Goal: Task Accomplishment & Management: Manage account settings

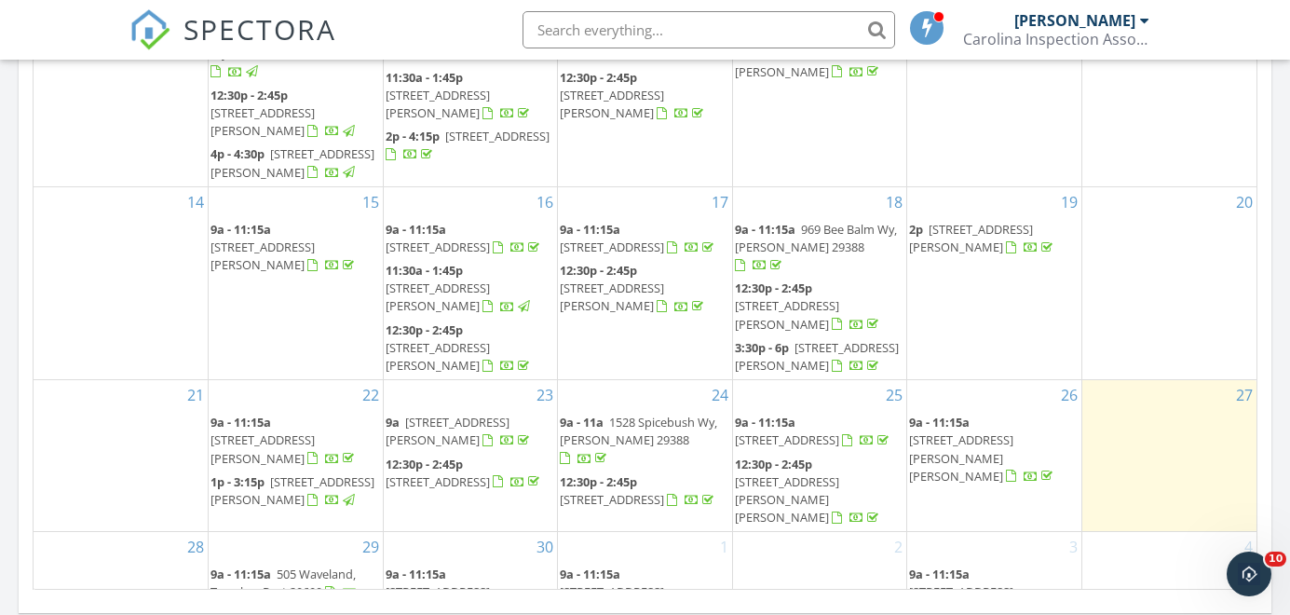
scroll to position [1133, 0]
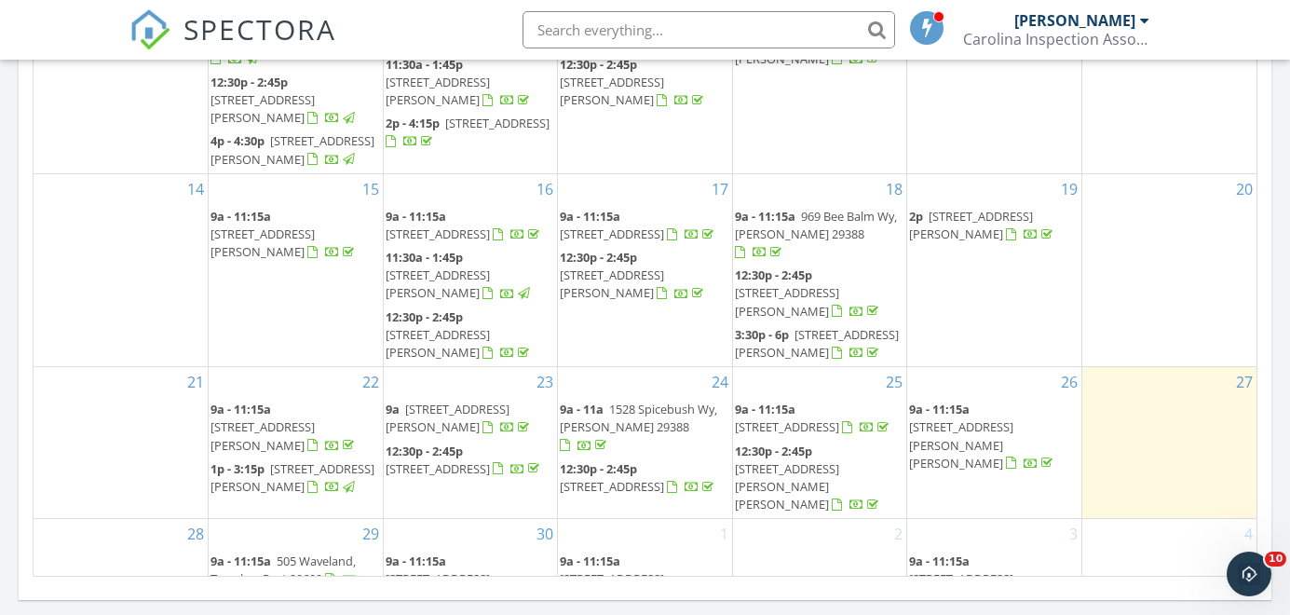
click at [959, 418] on span "[STREET_ADDRESS][PERSON_NAME][PERSON_NAME]" at bounding box center [961, 444] width 104 height 52
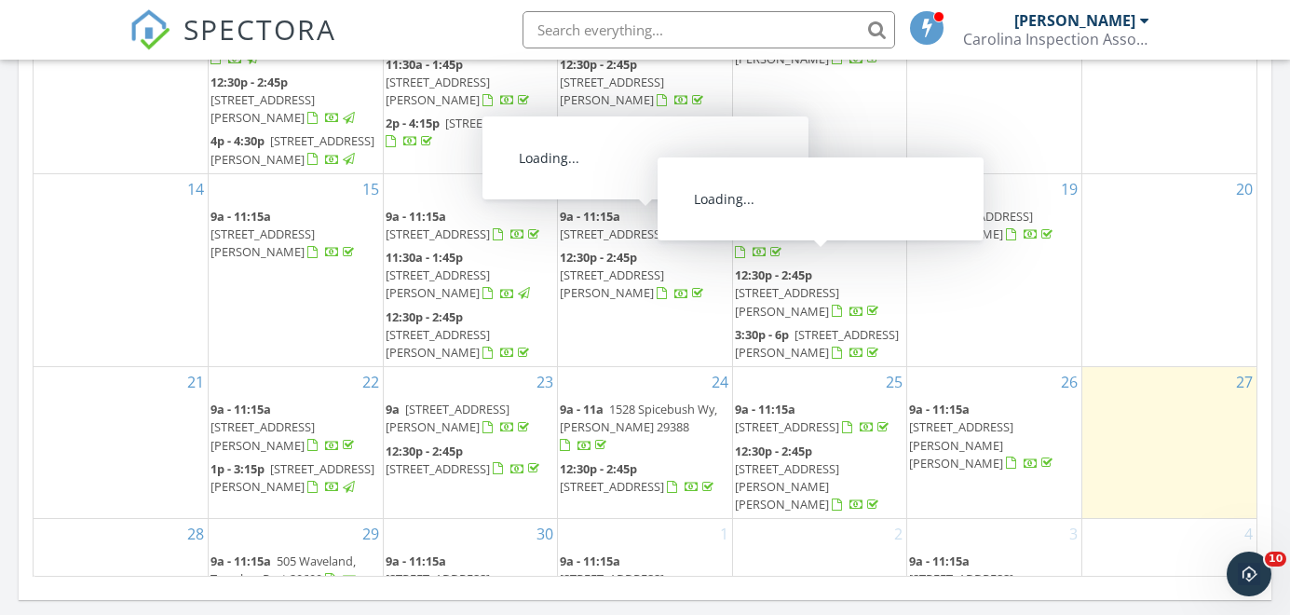
click at [825, 418] on span "[STREET_ADDRESS]" at bounding box center [787, 426] width 104 height 17
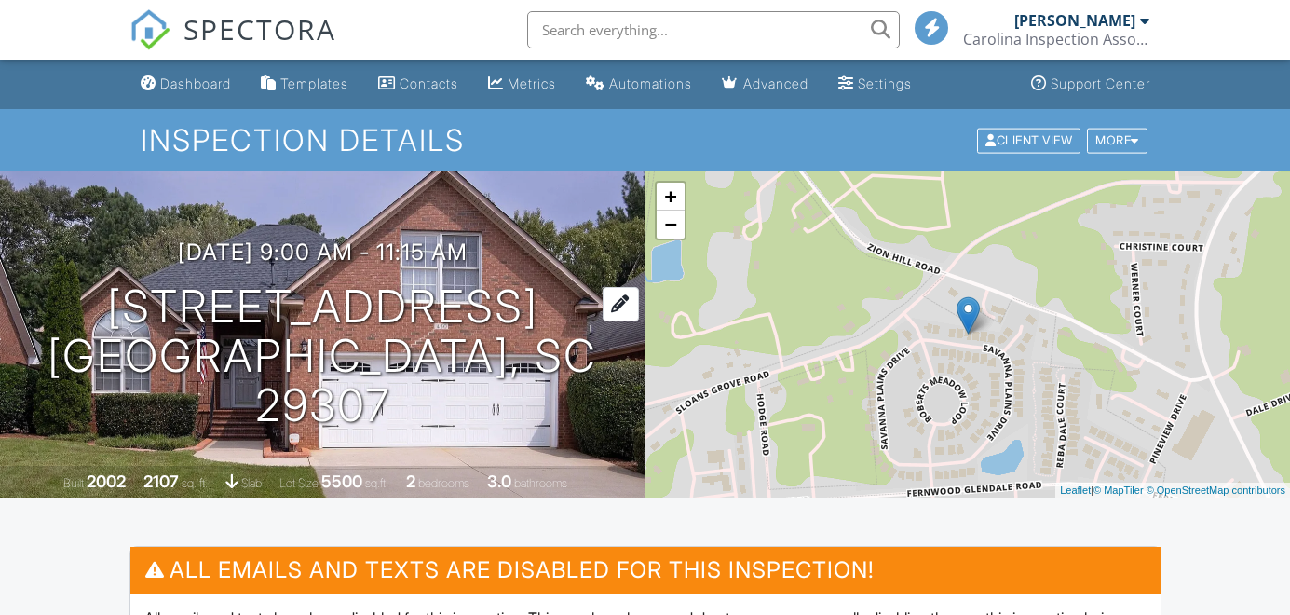
click at [433, 326] on h1 "420 Savanna Plains Dr Spartanburg, SC 29307" at bounding box center [323, 355] width 586 height 147
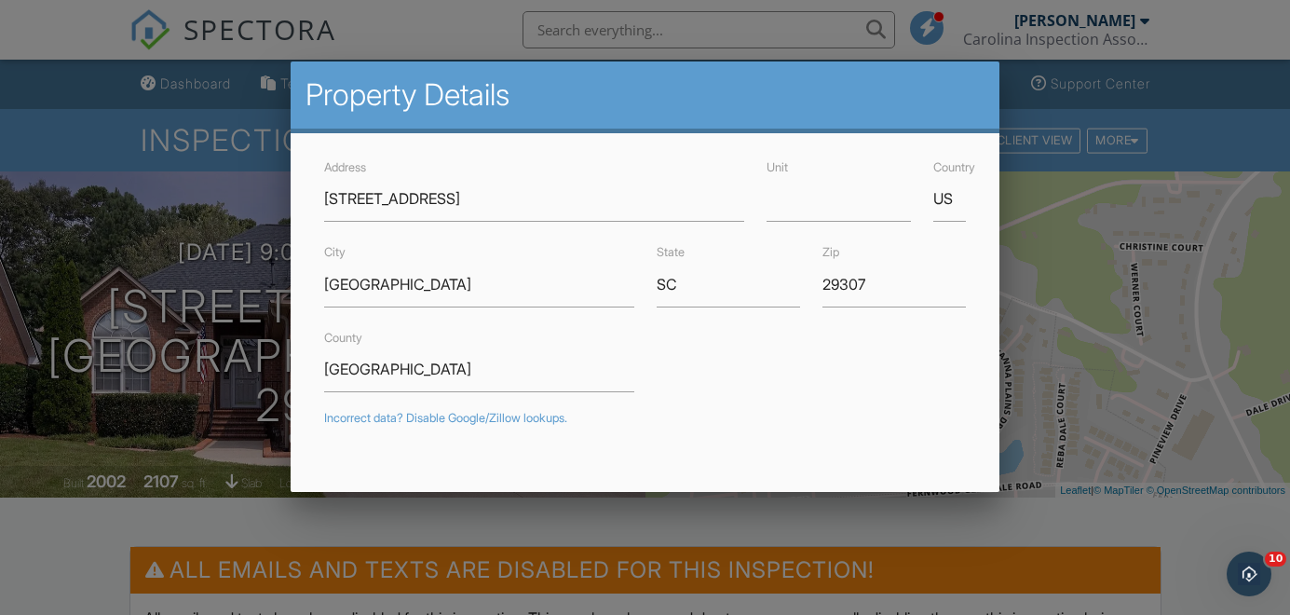
click at [1072, 530] on div at bounding box center [645, 291] width 1290 height 769
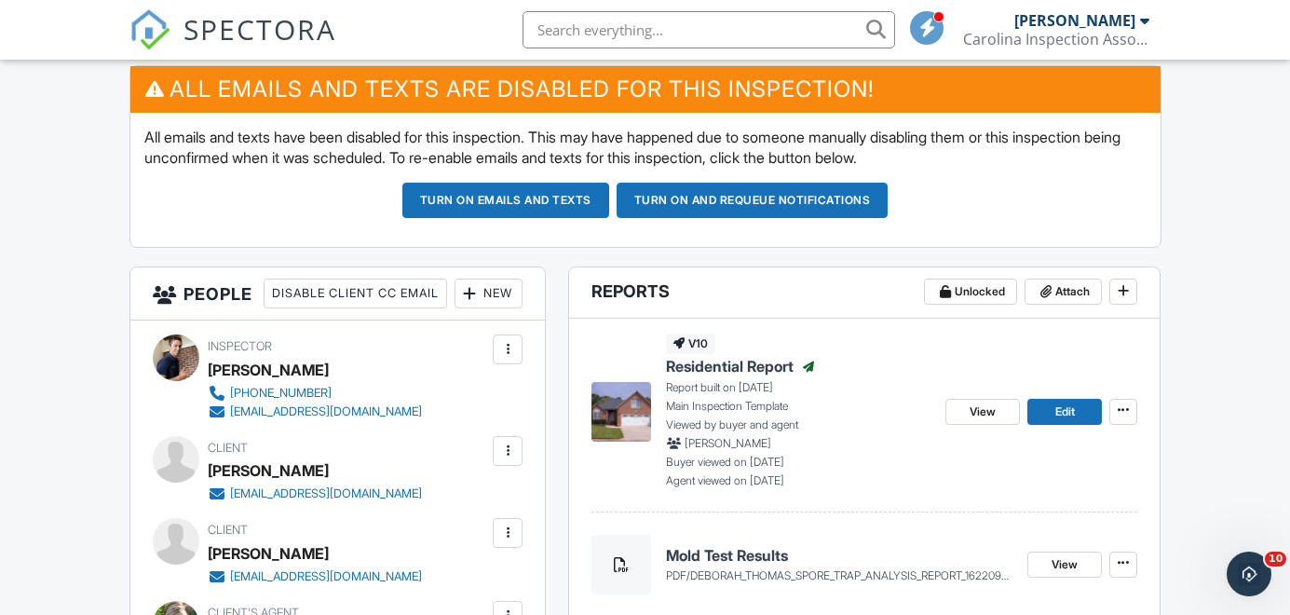
scroll to position [524, 0]
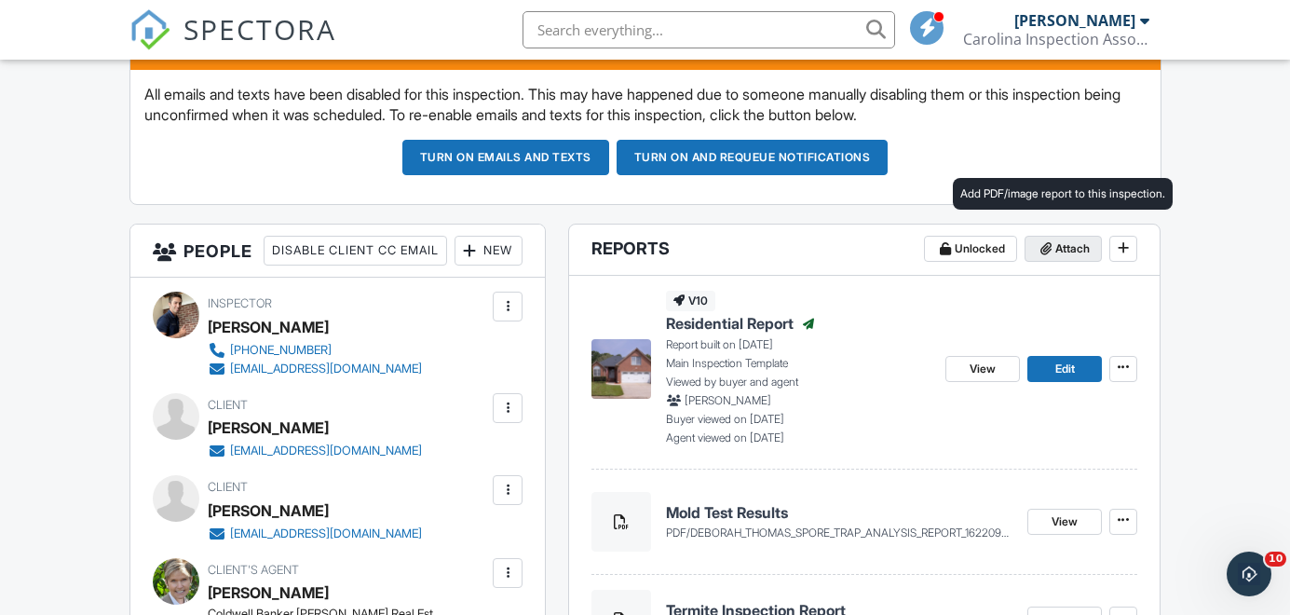
click at [1060, 249] on span "Attach" at bounding box center [1073, 248] width 34 height 19
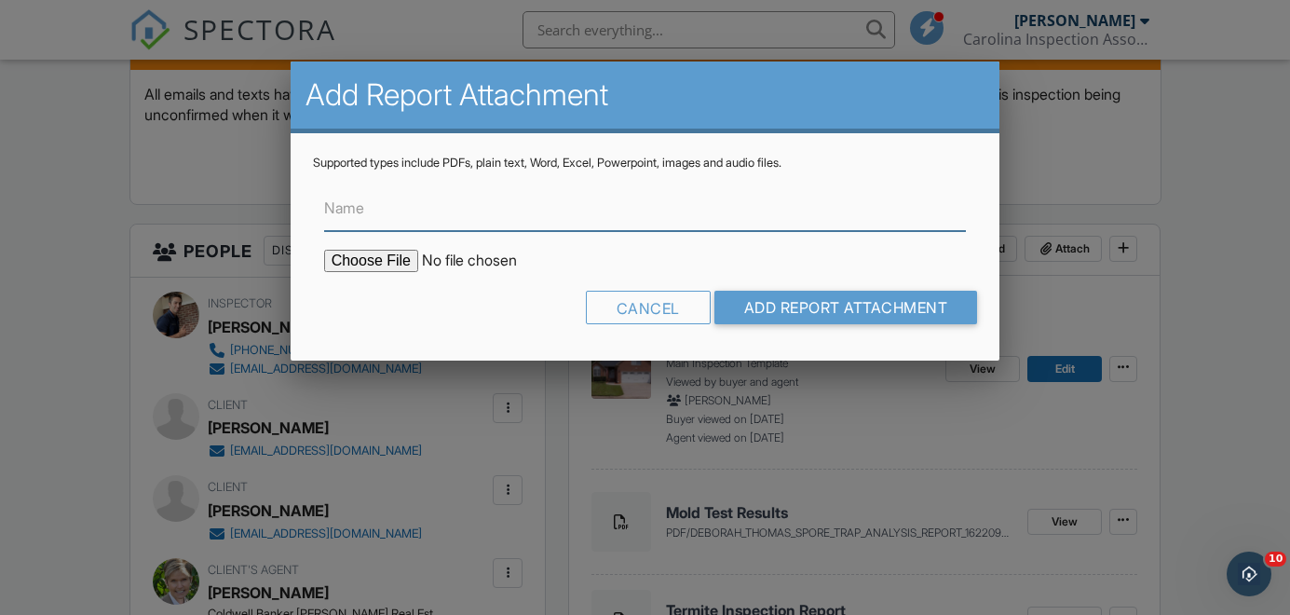
click at [900, 229] on input "Name" at bounding box center [645, 208] width 643 height 46
type input "Radon Test Results"
click at [379, 272] on form "Name Radon Test Results Cancel Add Report Attachment" at bounding box center [645, 255] width 665 height 168
click at [378, 266] on input "file" at bounding box center [482, 261] width 317 height 22
type input "C:\fakepath\420-Savanna-Plains-Dr_RadonReport_3dcc7cc5-127b-4e31-b1ec-1ba1659ad…"
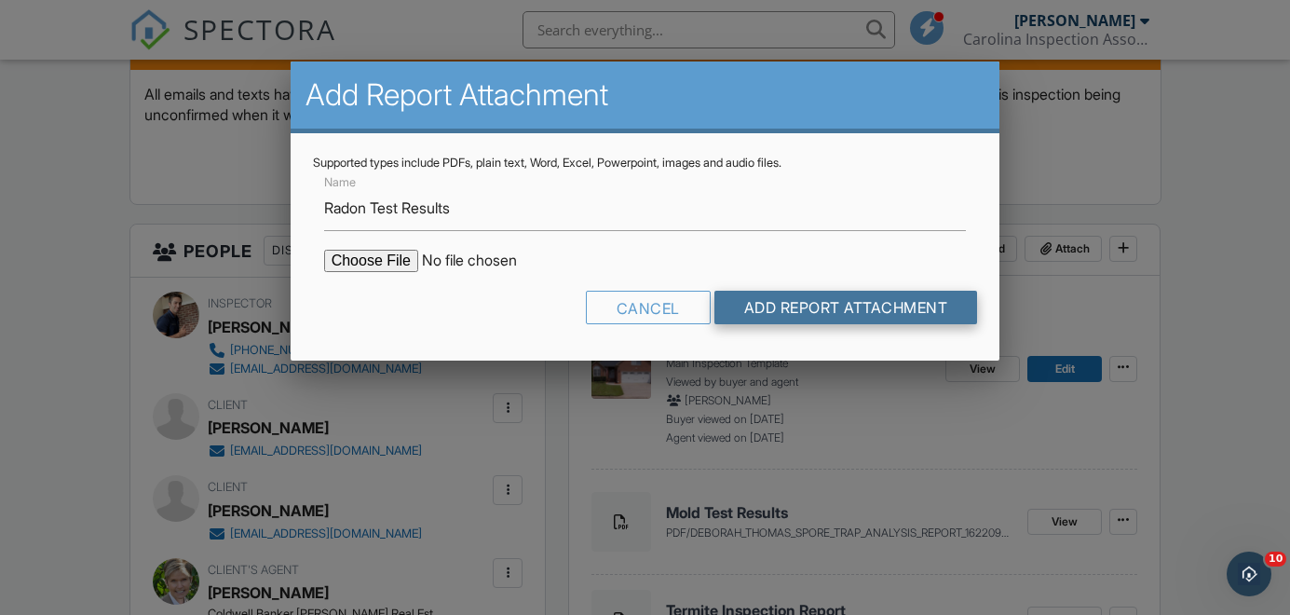
click at [880, 313] on input "Add Report Attachment" at bounding box center [847, 308] width 264 height 34
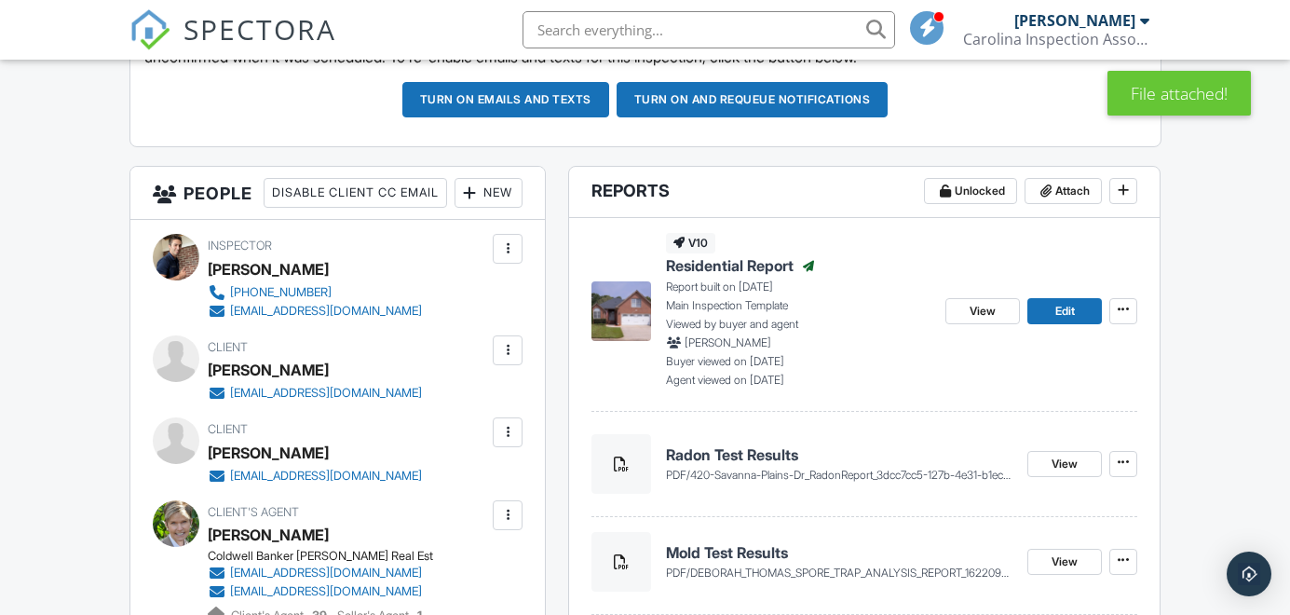
scroll to position [665, 0]
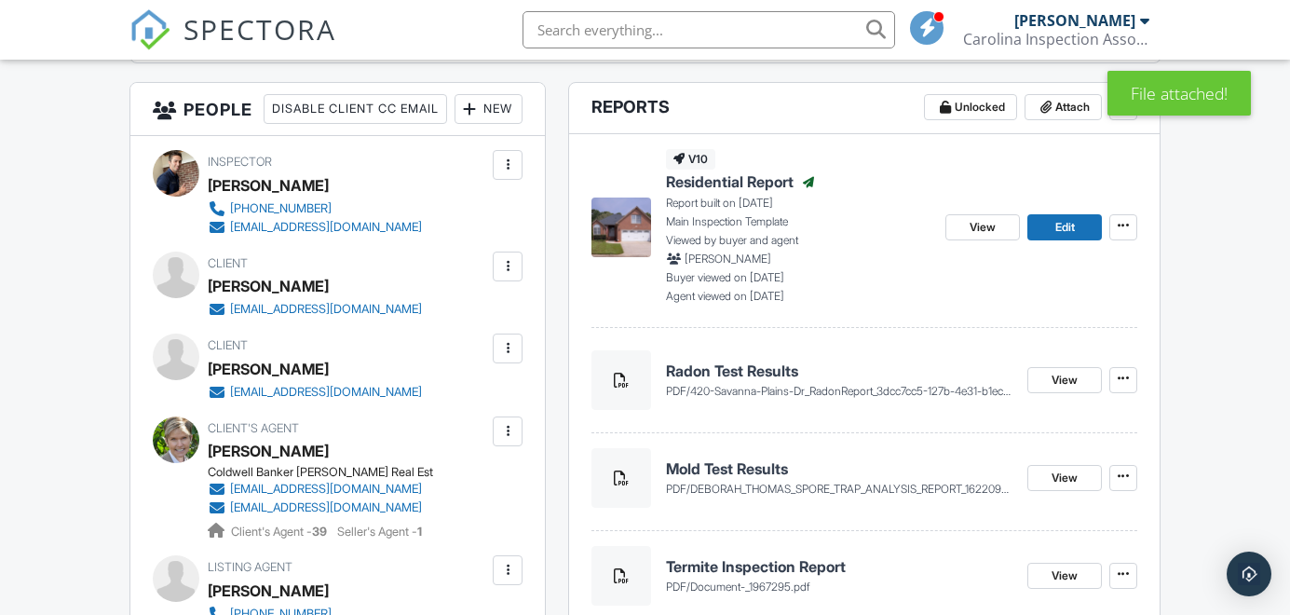
click at [784, 376] on h4 "Radon Test Results" at bounding box center [839, 371] width 347 height 20
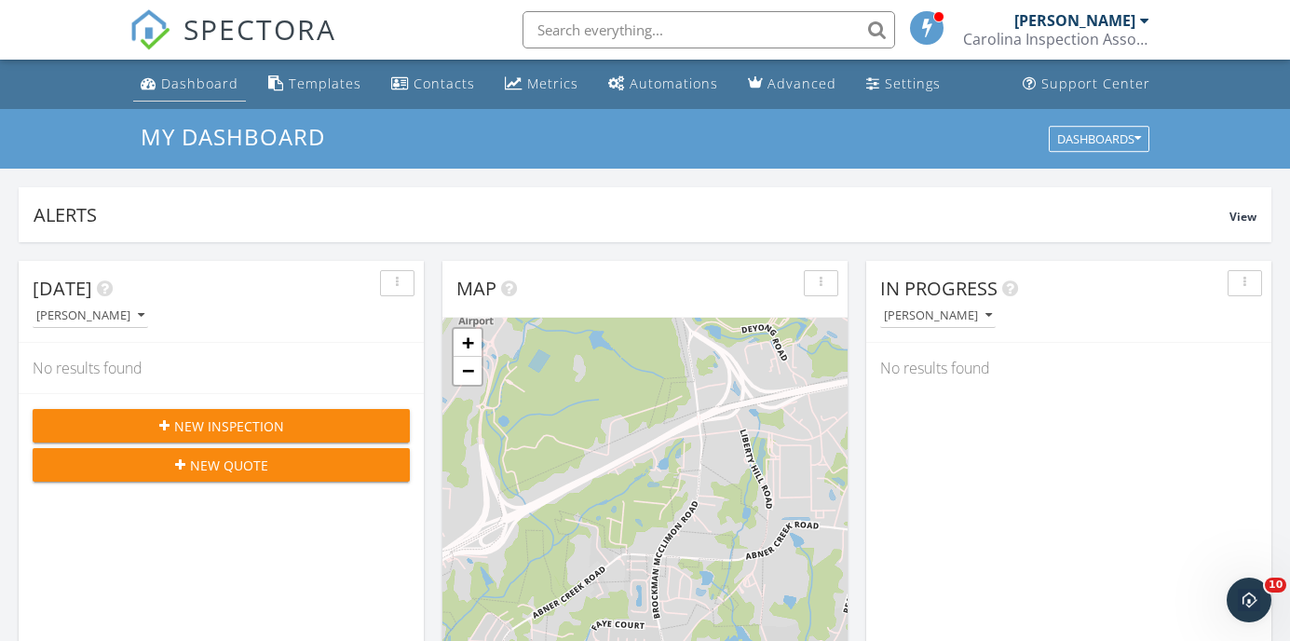
click at [219, 86] on div "Dashboard" at bounding box center [199, 84] width 77 height 18
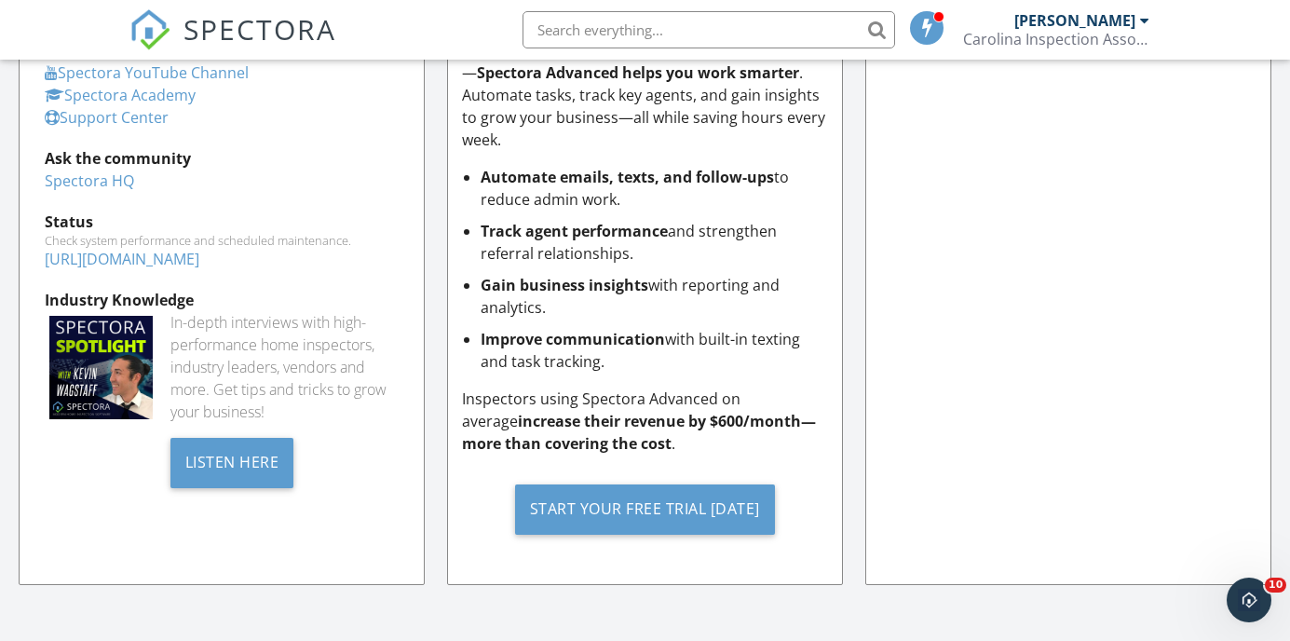
scroll to position [1979, 0]
